Goal: Information Seeking & Learning: Learn about a topic

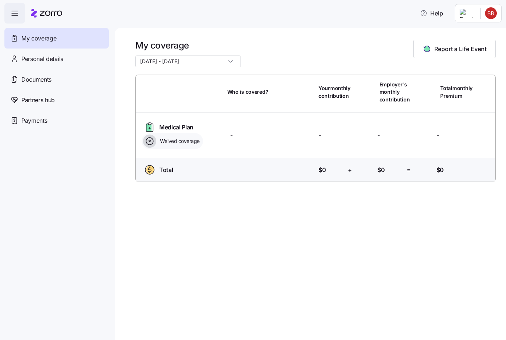
click at [9, 15] on span "button" at bounding box center [15, 13] width 20 height 20
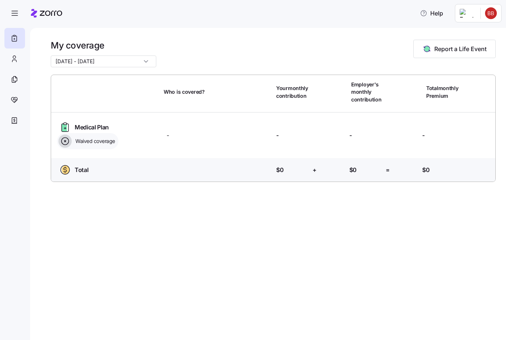
click at [9, 13] on span "button" at bounding box center [15, 13] width 20 height 20
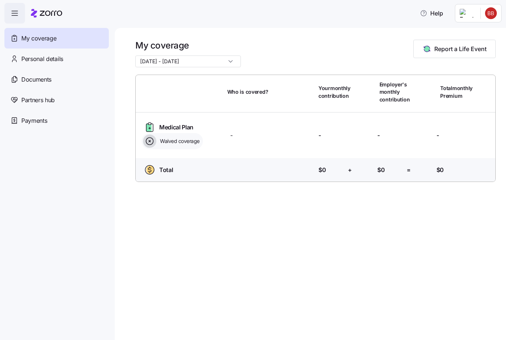
click at [25, 79] on span "Documents" at bounding box center [36, 79] width 30 height 9
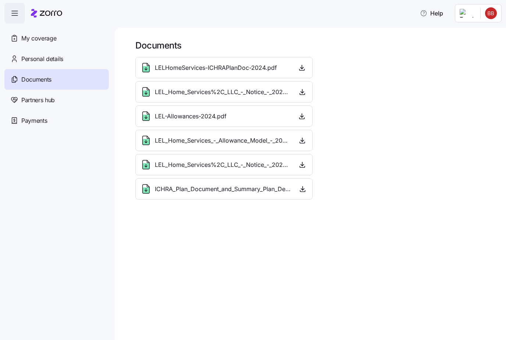
click at [429, 11] on span "Help" at bounding box center [431, 13] width 23 height 9
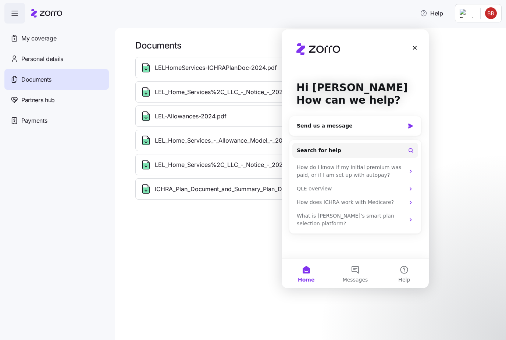
click at [303, 203] on div "How does ICHRA work with Medicare?" at bounding box center [351, 203] width 108 height 8
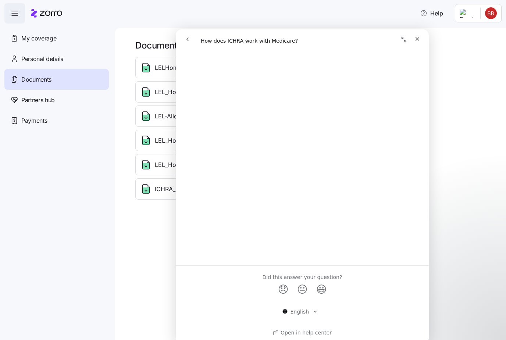
scroll to position [370, 0]
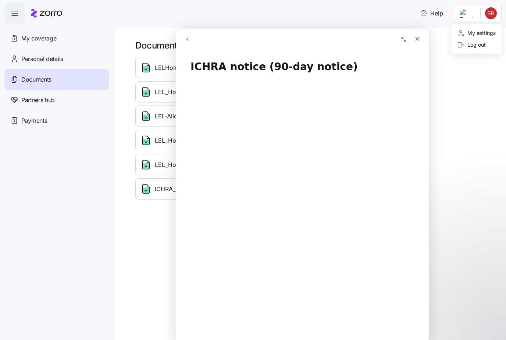
click at [476, 45] on div "Log out" at bounding box center [471, 45] width 29 height 8
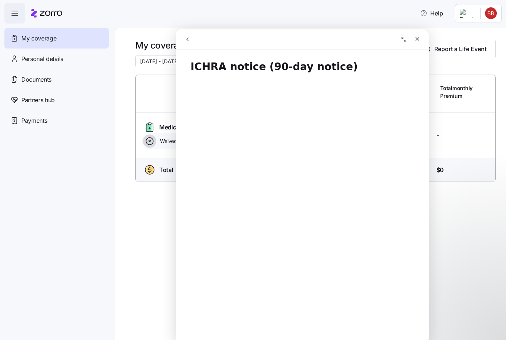
click at [423, 37] on div "Close" at bounding box center [417, 38] width 13 height 13
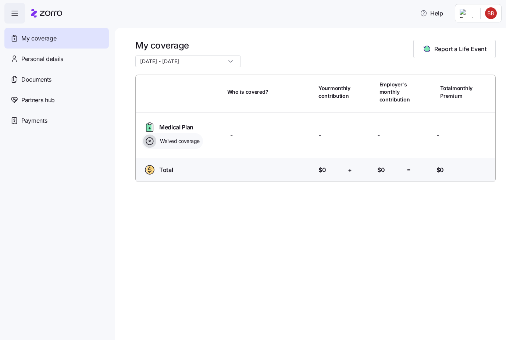
click at [22, 81] on span "Documents" at bounding box center [36, 79] width 30 height 9
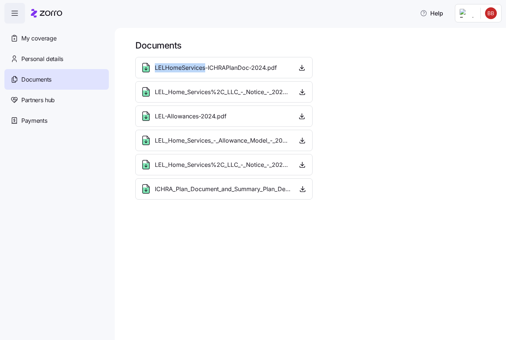
click at [146, 64] on icon at bounding box center [146, 68] width 12 height 12
click at [299, 66] on icon "button" at bounding box center [301, 67] width 7 height 7
click at [307, 188] on button "button" at bounding box center [303, 189] width 10 height 12
click at [302, 190] on icon "button" at bounding box center [302, 188] width 7 height 7
click at [306, 186] on icon "button" at bounding box center [302, 188] width 7 height 7
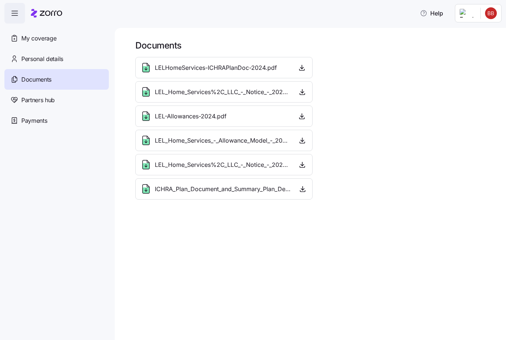
click at [306, 186] on icon "button" at bounding box center [302, 188] width 7 height 7
click at [306, 188] on icon "button" at bounding box center [302, 188] width 7 height 7
click at [307, 186] on span "button" at bounding box center [303, 189] width 10 height 11
click at [279, 188] on span "ICHRA_Plan_Document_and_Summary_Plan_Description_-_2026.pdf" at bounding box center [223, 189] width 137 height 9
click at [258, 189] on span "ICHRA_Plan_Document_and_Summary_Plan_Description_-_2026.pdf" at bounding box center [223, 189] width 137 height 9
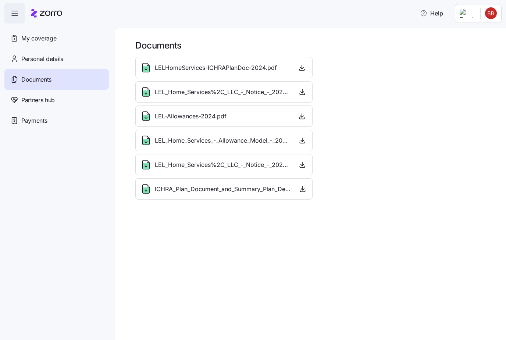
click at [258, 189] on span "ICHRA_Plan_Document_and_Summary_Plan_Description_-_2026.pdf" at bounding box center [223, 189] width 137 height 9
click at [249, 190] on span "ICHRA_Plan_Document_and_Summary_Plan_Description_-_2026.pdf" at bounding box center [223, 189] width 137 height 9
click at [248, 190] on span "ICHRA_Plan_Document_and_Summary_Plan_Description_-_2026.pdf" at bounding box center [223, 189] width 137 height 9
click at [304, 166] on icon "button" at bounding box center [302, 164] width 7 height 7
click at [305, 163] on icon "button" at bounding box center [302, 164] width 7 height 7
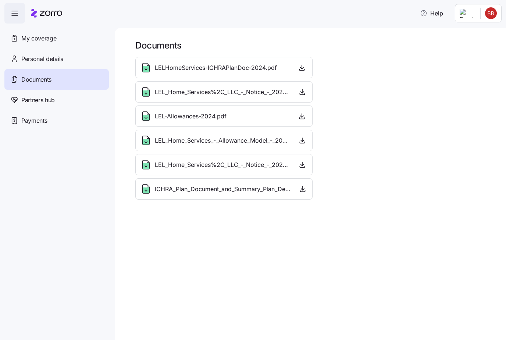
click at [291, 138] on div "LEL_Home_Services_-_Allowance_Model_-_2025.pdf" at bounding box center [224, 141] width 168 height 12
click at [305, 139] on icon "button" at bounding box center [302, 140] width 7 height 7
click at [25, 100] on span "Partners hub" at bounding box center [37, 100] width 33 height 9
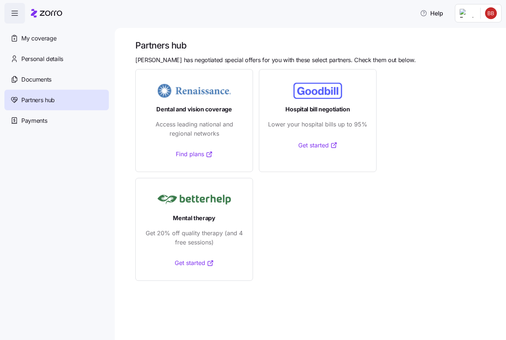
click at [25, 117] on span "Payments" at bounding box center [34, 120] width 26 height 9
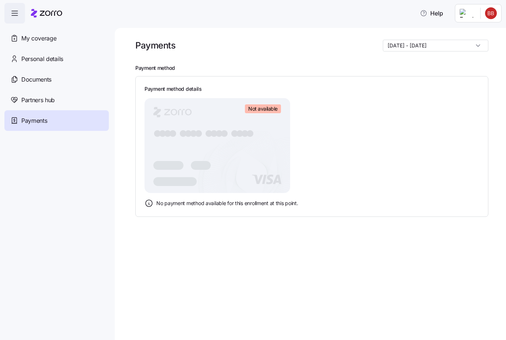
click at [478, 45] on input "[DATE] - [DATE]" at bounding box center [436, 46] width 106 height 12
click at [472, 59] on div "[DATE] - [DATE]" at bounding box center [442, 63] width 85 height 13
click at [16, 13] on icon "button" at bounding box center [14, 13] width 9 height 9
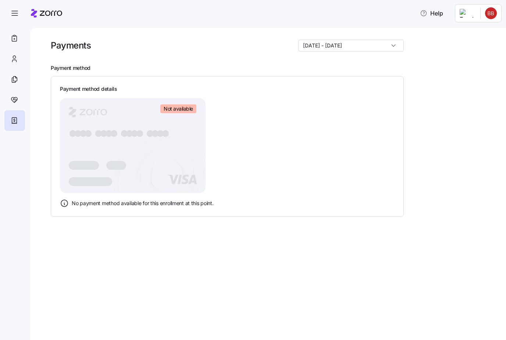
click at [14, 11] on icon "button" at bounding box center [14, 13] width 9 height 9
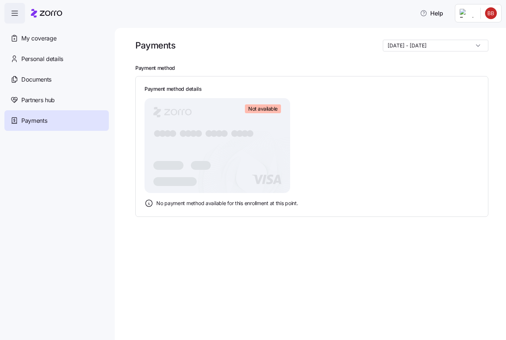
click at [28, 37] on span "My coverage" at bounding box center [38, 38] width 35 height 9
